Goal: Task Accomplishment & Management: Use online tool/utility

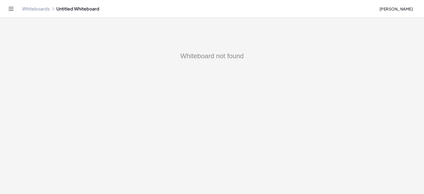
click at [33, 10] on link "Whiteboards" at bounding box center [36, 9] width 28 height 6
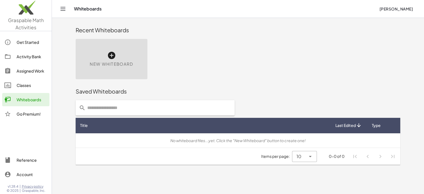
click at [114, 55] on icon at bounding box center [111, 55] width 9 height 9
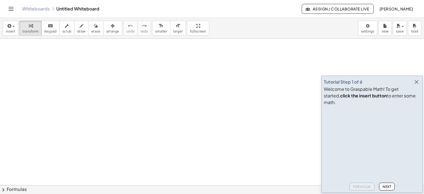
click at [416, 85] on icon "button" at bounding box center [416, 82] width 7 height 7
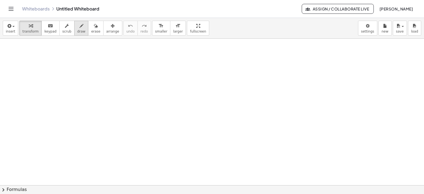
click at [79, 27] on icon "button" at bounding box center [81, 26] width 4 height 7
drag, startPoint x: 72, startPoint y: 50, endPoint x: 77, endPoint y: 49, distance: 5.4
click at [76, 57] on div at bounding box center [212, 185] width 424 height 293
drag, startPoint x: 77, startPoint y: 47, endPoint x: 66, endPoint y: 59, distance: 15.6
click at [66, 59] on div at bounding box center [212, 185] width 424 height 293
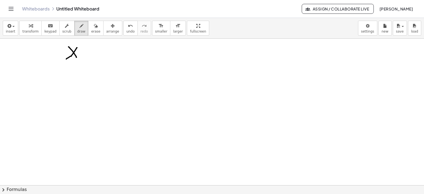
click at [84, 49] on div at bounding box center [212, 185] width 424 height 293
click at [83, 56] on div at bounding box center [212, 185] width 424 height 293
drag, startPoint x: 94, startPoint y: 54, endPoint x: 95, endPoint y: 58, distance: 4.8
click at [95, 58] on div at bounding box center [212, 185] width 424 height 293
drag, startPoint x: 101, startPoint y: 49, endPoint x: 100, endPoint y: 57, distance: 7.3
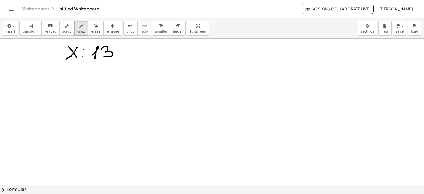
click at [100, 57] on div at bounding box center [212, 185] width 424 height 293
drag, startPoint x: 121, startPoint y: 50, endPoint x: 130, endPoint y: 50, distance: 9.7
click at [132, 49] on div at bounding box center [212, 185] width 424 height 293
drag, startPoint x: 123, startPoint y: 54, endPoint x: 147, endPoint y: 53, distance: 23.7
click at [134, 54] on div at bounding box center [212, 185] width 424 height 293
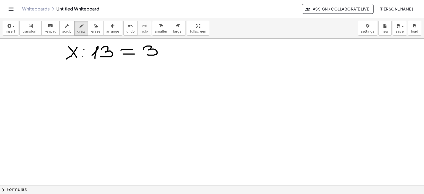
drag, startPoint x: 145, startPoint y: 47, endPoint x: 191, endPoint y: 44, distance: 46.7
click at [147, 54] on div at bounding box center [212, 185] width 424 height 293
drag, startPoint x: 172, startPoint y: 47, endPoint x: 165, endPoint y: 50, distance: 7.4
click at [165, 50] on div at bounding box center [212, 185] width 424 height 293
drag, startPoint x: 174, startPoint y: 47, endPoint x: 183, endPoint y: 54, distance: 11.8
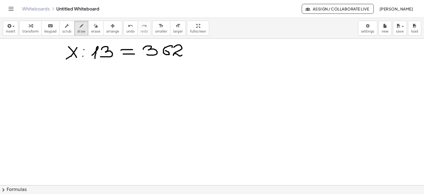
click at [183, 54] on div at bounding box center [212, 185] width 424 height 293
drag, startPoint x: 73, startPoint y: 72, endPoint x: 80, endPoint y: 77, distance: 9.3
click at [81, 82] on div at bounding box center [212, 185] width 424 height 293
drag, startPoint x: 80, startPoint y: 72, endPoint x: 71, endPoint y: 82, distance: 13.9
click at [71, 82] on div at bounding box center [212, 185] width 424 height 293
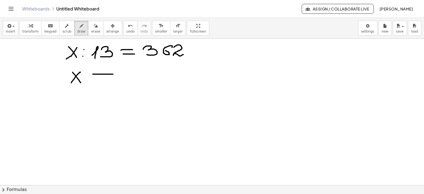
drag, startPoint x: 93, startPoint y: 74, endPoint x: 110, endPoint y: 76, distance: 17.8
click at [114, 74] on div at bounding box center [212, 185] width 424 height 293
drag, startPoint x: 96, startPoint y: 79, endPoint x: 112, endPoint y: 79, distance: 16.0
click at [112, 79] on div at bounding box center [212, 185] width 424 height 293
drag, startPoint x: 255, startPoint y: 59, endPoint x: 263, endPoint y: 70, distance: 13.8
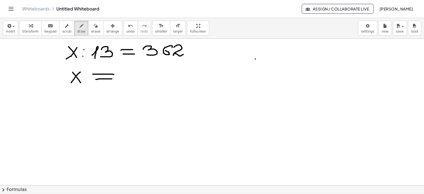
click at [263, 70] on div at bounding box center [212, 185] width 424 height 293
drag, startPoint x: 261, startPoint y: 59, endPoint x: 252, endPoint y: 70, distance: 14.5
click at [252, 70] on div at bounding box center [212, 185] width 424 height 293
drag, startPoint x: 272, startPoint y: 61, endPoint x: 269, endPoint y: 68, distance: 7.0
click at [271, 61] on div at bounding box center [212, 185] width 424 height 293
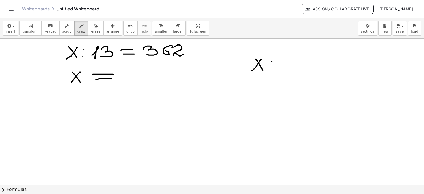
click at [271, 69] on div at bounding box center [212, 185] width 424 height 293
drag, startPoint x: 280, startPoint y: 61, endPoint x: 291, endPoint y: 70, distance: 14.0
click at [288, 70] on div at bounding box center [212, 185] width 424 height 293
drag, startPoint x: 300, startPoint y: 63, endPoint x: 309, endPoint y: 65, distance: 9.9
click at [312, 64] on div at bounding box center [212, 185] width 424 height 293
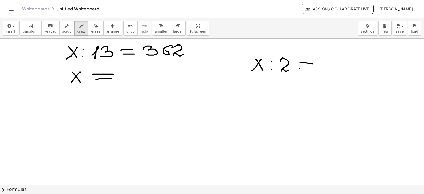
drag, startPoint x: 299, startPoint y: 68, endPoint x: 312, endPoint y: 69, distance: 13.3
click at [312, 69] on div at bounding box center [212, 185] width 424 height 293
drag, startPoint x: 325, startPoint y: 57, endPoint x: 328, endPoint y: 67, distance: 10.0
click at [328, 67] on div at bounding box center [212, 185] width 424 height 293
drag, startPoint x: 329, startPoint y: 64, endPoint x: 328, endPoint y: 71, distance: 7.0
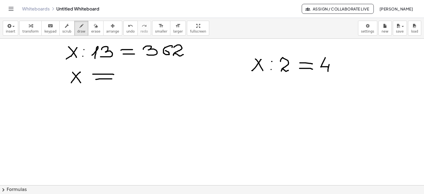
click at [328, 71] on div at bounding box center [212, 185] width 424 height 293
drag, startPoint x: 243, startPoint y: 45, endPoint x: 251, endPoint y: 112, distance: 67.5
click at [251, 112] on div at bounding box center [212, 185] width 424 height 293
drag, startPoint x: 258, startPoint y: 85, endPoint x: 267, endPoint y: 99, distance: 16.1
click at [267, 99] on div at bounding box center [212, 185] width 424 height 293
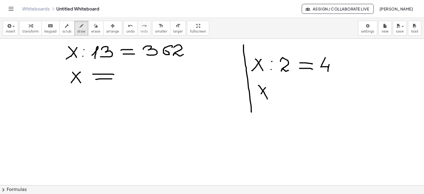
drag, startPoint x: 265, startPoint y: 87, endPoint x: 263, endPoint y: 96, distance: 9.0
click at [259, 98] on div at bounding box center [212, 185] width 424 height 293
drag, startPoint x: 277, startPoint y: 90, endPoint x: 288, endPoint y: 89, distance: 11.4
click at [288, 89] on div at bounding box center [212, 185] width 424 height 293
drag, startPoint x: 277, startPoint y: 94, endPoint x: 299, endPoint y: 92, distance: 22.7
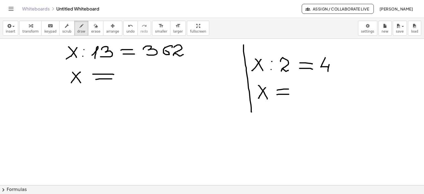
click at [289, 94] on div at bounding box center [212, 185] width 424 height 293
drag, startPoint x: 301, startPoint y: 86, endPoint x: 304, endPoint y: 90, distance: 5.5
click at [303, 92] on div at bounding box center [212, 185] width 424 height 293
drag, startPoint x: 304, startPoint y: 90, endPoint x: 303, endPoint y: 97, distance: 6.8
click at [303, 97] on div at bounding box center [212, 185] width 424 height 293
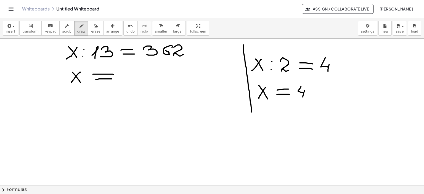
click at [308, 93] on div at bounding box center [212, 185] width 424 height 293
drag, startPoint x: 314, startPoint y: 86, endPoint x: 315, endPoint y: 96, distance: 10.5
click at [323, 96] on div at bounding box center [212, 185] width 424 height 293
drag, startPoint x: 122, startPoint y: 73, endPoint x: 129, endPoint y: 80, distance: 9.9
click at [124, 80] on div at bounding box center [212, 185] width 424 height 293
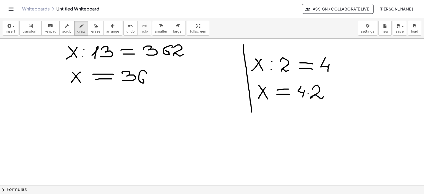
drag, startPoint x: 146, startPoint y: 73, endPoint x: 138, endPoint y: 79, distance: 9.7
click at [138, 79] on div at bounding box center [212, 185] width 424 height 293
drag, startPoint x: 151, startPoint y: 73, endPoint x: 162, endPoint y: 79, distance: 12.6
click at [159, 80] on div at bounding box center [212, 185] width 424 height 293
click at [164, 76] on div at bounding box center [212, 185] width 424 height 293
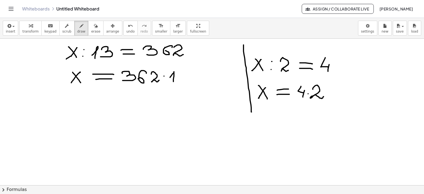
drag, startPoint x: 170, startPoint y: 77, endPoint x: 175, endPoint y: 81, distance: 6.9
click at [173, 81] on div at bounding box center [212, 185] width 424 height 293
drag, startPoint x: 182, startPoint y: 72, endPoint x: 181, endPoint y: 80, distance: 8.4
click at [181, 80] on div at bounding box center [212, 185] width 424 height 293
drag, startPoint x: 71, startPoint y: 94, endPoint x: 82, endPoint y: 105, distance: 15.8
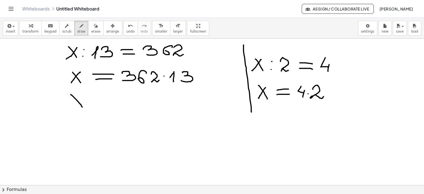
click at [82, 107] on div at bounding box center [212, 185] width 424 height 293
drag, startPoint x: 82, startPoint y: 92, endPoint x: 72, endPoint y: 105, distance: 16.7
click at [72, 105] on div at bounding box center [212, 185] width 424 height 293
drag, startPoint x: 94, startPoint y: 97, endPoint x: 108, endPoint y: 97, distance: 14.4
click at [109, 97] on div at bounding box center [212, 185] width 424 height 293
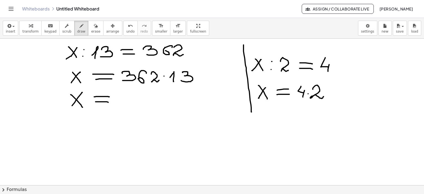
drag, startPoint x: 95, startPoint y: 101, endPoint x: 108, endPoint y: 102, distance: 12.7
click at [108, 102] on div at bounding box center [212, 185] width 424 height 293
drag, startPoint x: 124, startPoint y: 92, endPoint x: 129, endPoint y: 98, distance: 8.8
click at [128, 101] on div at bounding box center [212, 185] width 424 height 293
drag, startPoint x: 128, startPoint y: 97, endPoint x: 127, endPoint y: 105, distance: 8.3
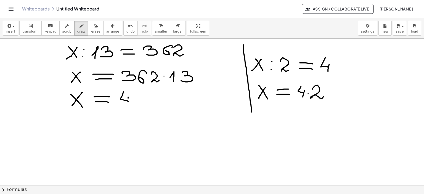
click at [127, 105] on div at bounding box center [212, 185] width 424 height 293
drag, startPoint x: 135, startPoint y: 97, endPoint x: 140, endPoint y: 104, distance: 8.5
click at [140, 104] on div at bounding box center [212, 185] width 424 height 293
drag, startPoint x: 138, startPoint y: 100, endPoint x: 148, endPoint y: 100, distance: 9.7
click at [144, 100] on div at bounding box center [212, 185] width 424 height 293
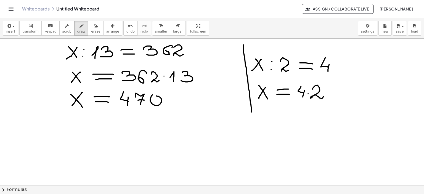
drag, startPoint x: 152, startPoint y: 95, endPoint x: 157, endPoint y: 99, distance: 6.4
click at [154, 97] on div at bounding box center [212, 185] width 424 height 293
drag, startPoint x: 174, startPoint y: 99, endPoint x: 167, endPoint y: 103, distance: 8.1
click at [167, 103] on div at bounding box center [212, 185] width 424 height 293
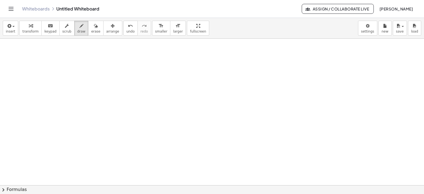
scroll to position [138, 0]
drag, startPoint x: 69, startPoint y: 51, endPoint x: 82, endPoint y: 62, distance: 16.2
click at [82, 63] on div at bounding box center [212, 47] width 424 height 293
drag, startPoint x: 70, startPoint y: 55, endPoint x: 82, endPoint y: 56, distance: 12.7
click at [79, 55] on div at bounding box center [212, 47] width 424 height 293
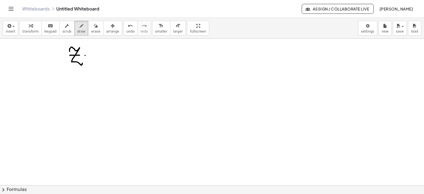
click at [85, 55] on div at bounding box center [212, 47] width 424 height 293
drag, startPoint x: 95, startPoint y: 49, endPoint x: 100, endPoint y: 53, distance: 6.6
click at [100, 55] on div at bounding box center [212, 47] width 424 height 293
drag, startPoint x: 100, startPoint y: 51, endPoint x: 99, endPoint y: 62, distance: 10.3
click at [99, 62] on div at bounding box center [212, 47] width 424 height 293
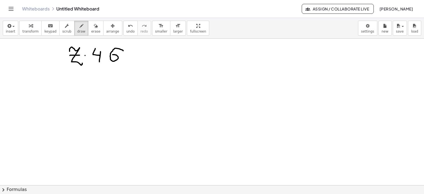
drag, startPoint x: 123, startPoint y: 50, endPoint x: 124, endPoint y: 60, distance: 10.0
click at [110, 56] on div at bounding box center [212, 47] width 424 height 293
drag, startPoint x: 134, startPoint y: 53, endPoint x: 145, endPoint y: 53, distance: 10.8
click at [146, 52] on div at bounding box center [212, 47] width 424 height 293
drag, startPoint x: 137, startPoint y: 58, endPoint x: 147, endPoint y: 57, distance: 10.8
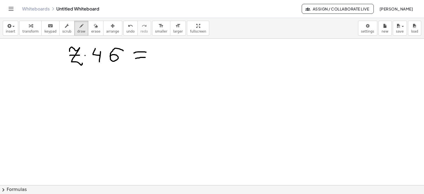
click at [147, 57] on div at bounding box center [212, 47] width 424 height 293
drag, startPoint x: 159, startPoint y: 57, endPoint x: 165, endPoint y: 60, distance: 6.3
click at [164, 61] on div at bounding box center [212, 47] width 424 height 293
drag, startPoint x: 175, startPoint y: 51, endPoint x: 180, endPoint y: 59, distance: 9.0
click at [180, 59] on div at bounding box center [212, 47] width 424 height 293
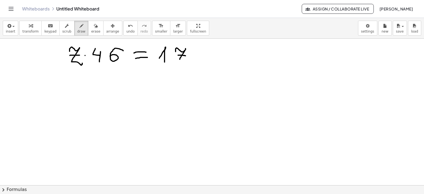
drag, startPoint x: 178, startPoint y: 55, endPoint x: 186, endPoint y: 55, distance: 8.3
click at [186, 55] on div at bounding box center [212, 47] width 424 height 293
drag, startPoint x: 195, startPoint y: 46, endPoint x: 199, endPoint y: 52, distance: 6.9
click at [199, 55] on div at bounding box center [212, 47] width 424 height 293
drag, startPoint x: 199, startPoint y: 51, endPoint x: 202, endPoint y: 58, distance: 7.3
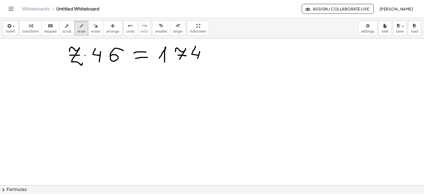
click at [197, 59] on div at bounding box center [212, 47] width 424 height 293
click at [208, 48] on div at bounding box center [212, 47] width 424 height 293
drag, startPoint x: 75, startPoint y: 84, endPoint x: 89, endPoint y: 90, distance: 15.4
click at [90, 91] on div at bounding box center [212, 47] width 424 height 293
drag, startPoint x: 79, startPoint y: 86, endPoint x: 93, endPoint y: 85, distance: 13.8
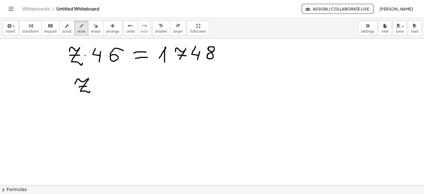
click at [88, 86] on div at bounding box center [212, 47] width 424 height 293
drag, startPoint x: 99, startPoint y: 81, endPoint x: 107, endPoint y: 84, distance: 7.8
click at [111, 81] on div at bounding box center [212, 47] width 424 height 293
drag, startPoint x: 100, startPoint y: 87, endPoint x: 112, endPoint y: 87, distance: 11.6
click at [112, 87] on div at bounding box center [212, 47] width 424 height 293
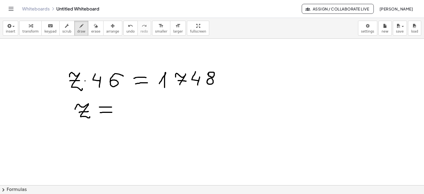
scroll to position [83, 0]
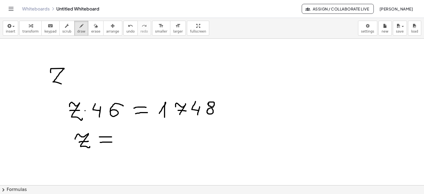
drag, startPoint x: 64, startPoint y: 68, endPoint x: 62, endPoint y: 84, distance: 15.6
click at [62, 84] on div at bounding box center [212, 102] width 424 height 293
drag, startPoint x: 54, startPoint y: 74, endPoint x: 66, endPoint y: 77, distance: 12.1
click at [63, 74] on div at bounding box center [212, 102] width 424 height 293
click at [67, 76] on div at bounding box center [212, 102] width 424 height 293
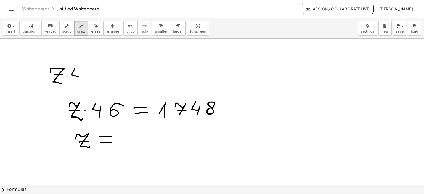
drag, startPoint x: 74, startPoint y: 69, endPoint x: 78, endPoint y: 76, distance: 8.1
click at [78, 76] on div at bounding box center [212, 102] width 424 height 293
drag, startPoint x: 78, startPoint y: 72, endPoint x: 76, endPoint y: 81, distance: 9.4
click at [76, 81] on div at bounding box center [212, 102] width 424 height 293
drag, startPoint x: 95, startPoint y: 70, endPoint x: 92, endPoint y: 76, distance: 6.4
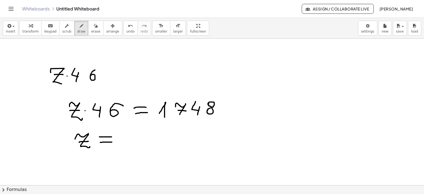
click at [90, 76] on div at bounding box center [212, 102] width 424 height 293
drag, startPoint x: 108, startPoint y: 74, endPoint x: 110, endPoint y: 78, distance: 4.6
click at [120, 74] on div at bounding box center [212, 102] width 424 height 293
drag, startPoint x: 106, startPoint y: 79, endPoint x: 121, endPoint y: 79, distance: 15.7
click at [121, 79] on div at bounding box center [212, 102] width 424 height 293
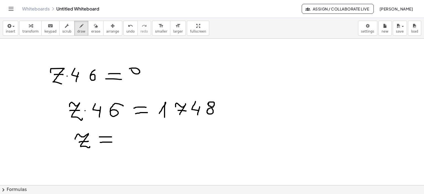
click at [129, 69] on div at bounding box center [212, 102] width 424 height 293
drag, startPoint x: 139, startPoint y: 69, endPoint x: 133, endPoint y: 78, distance: 10.4
click at [133, 78] on div at bounding box center [212, 102] width 424 height 293
drag, startPoint x: 147, startPoint y: 76, endPoint x: 149, endPoint y: 79, distance: 3.8
click at [149, 79] on div at bounding box center [212, 102] width 424 height 293
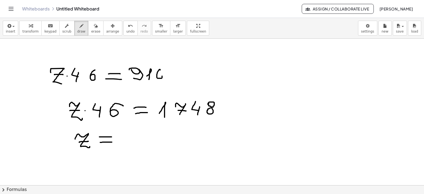
drag, startPoint x: 160, startPoint y: 69, endPoint x: 157, endPoint y: 76, distance: 6.8
click at [157, 76] on div at bounding box center [212, 102] width 424 height 293
drag, startPoint x: 179, startPoint y: 74, endPoint x: 185, endPoint y: 74, distance: 5.8
click at [185, 74] on div at bounding box center [212, 102] width 424 height 293
drag, startPoint x: 180, startPoint y: 71, endPoint x: 180, endPoint y: 78, distance: 7.5
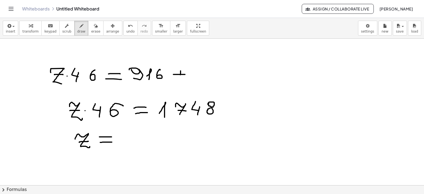
click at [180, 78] on div at bounding box center [212, 102] width 424 height 293
drag, startPoint x: 159, startPoint y: 69, endPoint x: 165, endPoint y: 70, distance: 5.5
click at [165, 70] on div at bounding box center [212, 102] width 424 height 293
drag, startPoint x: 202, startPoint y: 68, endPoint x: 200, endPoint y: 77, distance: 9.6
click at [198, 79] on div at bounding box center [212, 102] width 424 height 293
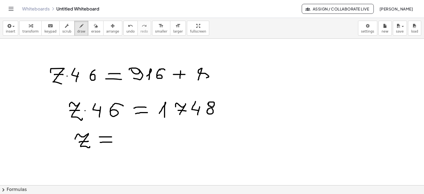
drag, startPoint x: 202, startPoint y: 68, endPoint x: 202, endPoint y: 78, distance: 9.9
click at [202, 78] on div at bounding box center [212, 102] width 424 height 293
drag, startPoint x: 213, startPoint y: 70, endPoint x: 212, endPoint y: 78, distance: 8.4
click at [212, 78] on div at bounding box center [212, 102] width 424 height 293
drag, startPoint x: 228, startPoint y: 72, endPoint x: 239, endPoint y: 77, distance: 11.5
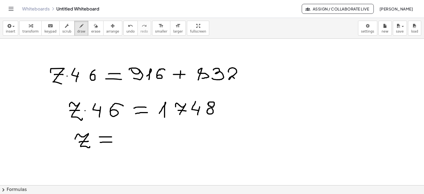
click at [239, 77] on div at bounding box center [212, 102] width 424 height 293
drag, startPoint x: 165, startPoint y: 123, endPoint x: 212, endPoint y: 121, distance: 47.7
click at [212, 121] on div at bounding box center [212, 102] width 424 height 293
drag, startPoint x: 76, startPoint y: 153, endPoint x: 92, endPoint y: 152, distance: 16.0
click at [92, 152] on div at bounding box center [212, 102] width 424 height 293
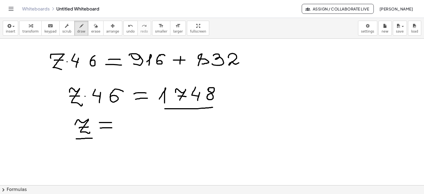
scroll to position [110, 0]
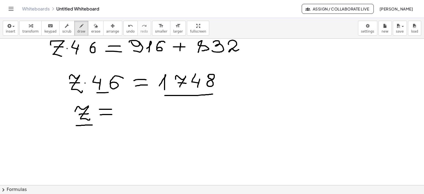
drag, startPoint x: 97, startPoint y: 92, endPoint x: 125, endPoint y: 92, distance: 28.1
click at [125, 92] on div at bounding box center [212, 74] width 424 height 293
drag, startPoint x: 125, startPoint y: 112, endPoint x: 130, endPoint y: 116, distance: 6.7
click at [130, 117] on div at bounding box center [212, 74] width 424 height 293
drag, startPoint x: 135, startPoint y: 107, endPoint x: 142, endPoint y: 117, distance: 12.3
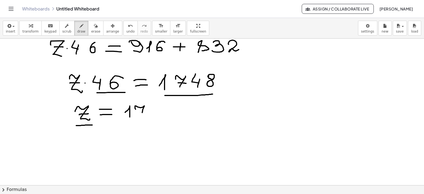
click at [142, 118] on div at bounding box center [212, 74] width 424 height 293
drag, startPoint x: 138, startPoint y: 113, endPoint x: 163, endPoint y: 104, distance: 26.5
click at [148, 113] on div at bounding box center [212, 74] width 424 height 293
drag, startPoint x: 156, startPoint y: 105, endPoint x: 162, endPoint y: 114, distance: 10.9
click at [162, 114] on div at bounding box center [212, 74] width 424 height 293
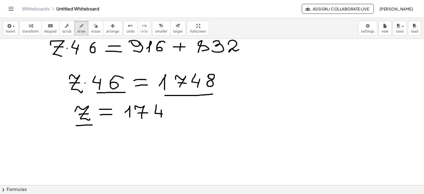
drag, startPoint x: 161, startPoint y: 110, endPoint x: 161, endPoint y: 117, distance: 6.9
click at [161, 117] on div at bounding box center [212, 74] width 424 height 293
click at [167, 106] on div at bounding box center [212, 74] width 424 height 293
click at [178, 107] on div at bounding box center [212, 74] width 424 height 293
click at [179, 112] on div at bounding box center [212, 74] width 424 height 293
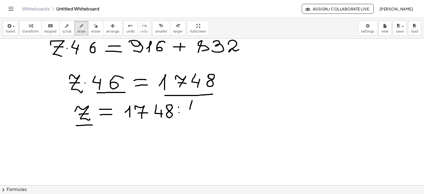
drag, startPoint x: 191, startPoint y: 103, endPoint x: 197, endPoint y: 109, distance: 8.6
click at [197, 109] on div at bounding box center [212, 74] width 424 height 293
drag, startPoint x: 196, startPoint y: 105, endPoint x: 197, endPoint y: 114, distance: 8.8
click at [197, 114] on div at bounding box center [212, 74] width 424 height 293
drag, startPoint x: 215, startPoint y: 102, endPoint x: 207, endPoint y: 110, distance: 11.5
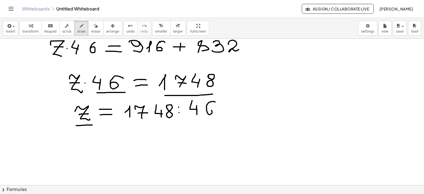
click at [207, 110] on div at bounding box center [212, 74] width 424 height 293
drag, startPoint x: 86, startPoint y: 138, endPoint x: 100, endPoint y: 149, distance: 18.3
click at [100, 149] on div at bounding box center [212, 74] width 424 height 293
drag, startPoint x: 93, startPoint y: 141, endPoint x: 106, endPoint y: 142, distance: 13.0
click at [101, 142] on div at bounding box center [212, 74] width 424 height 293
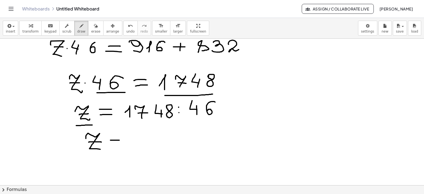
drag, startPoint x: 110, startPoint y: 140, endPoint x: 119, endPoint y: 140, distance: 8.8
click at [119, 140] on div at bounding box center [212, 74] width 424 height 293
drag, startPoint x: 111, startPoint y: 144, endPoint x: 119, endPoint y: 144, distance: 8.3
click at [119, 144] on div at bounding box center [212, 74] width 424 height 293
